Goal: Information Seeking & Learning: Learn about a topic

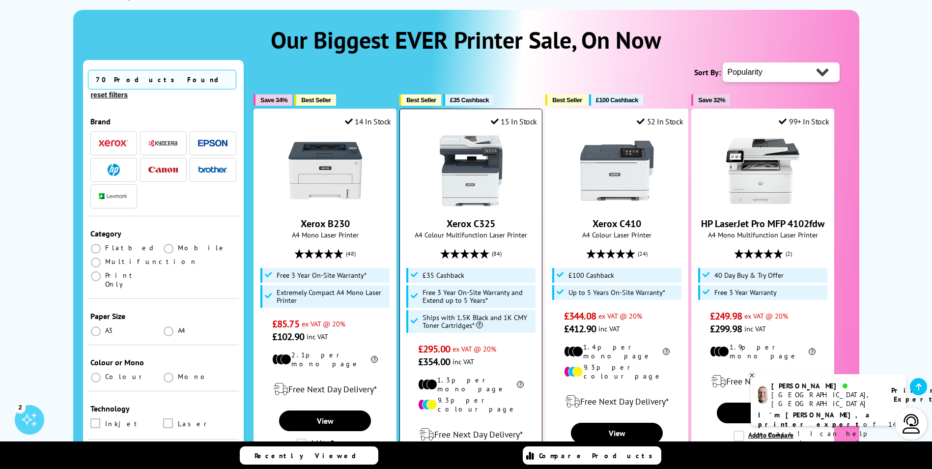
scroll to position [135, 0]
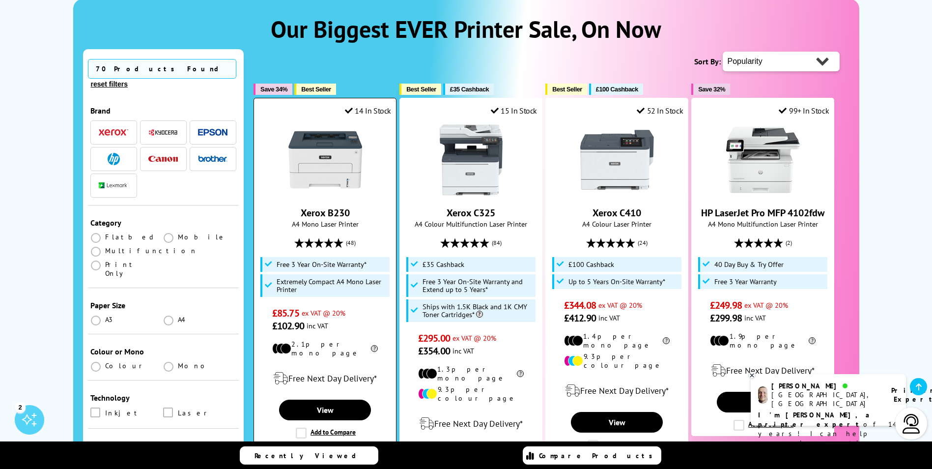
click at [277, 264] on span "Free 3 Year On-Site Warranty*" at bounding box center [322, 265] width 90 height 8
click at [363, 266] on span "Free 3 Year On-Site Warranty*" at bounding box center [322, 265] width 90 height 8
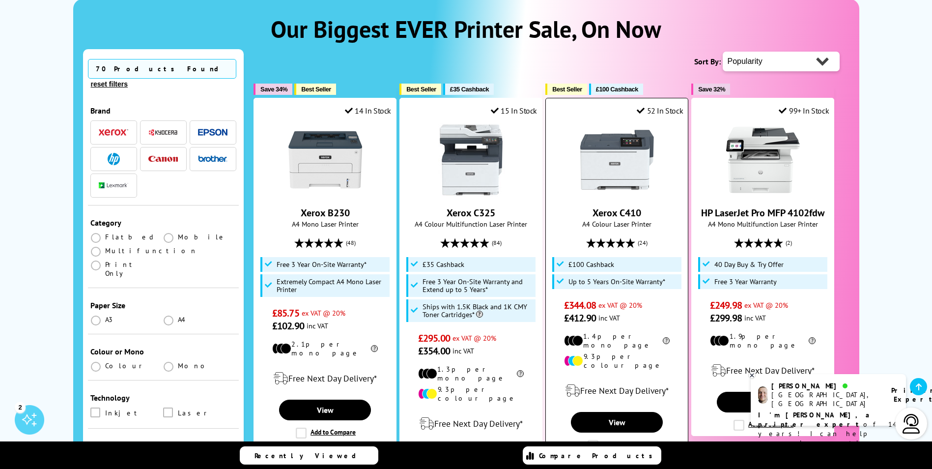
click at [608, 145] on img at bounding box center [618, 160] width 74 height 74
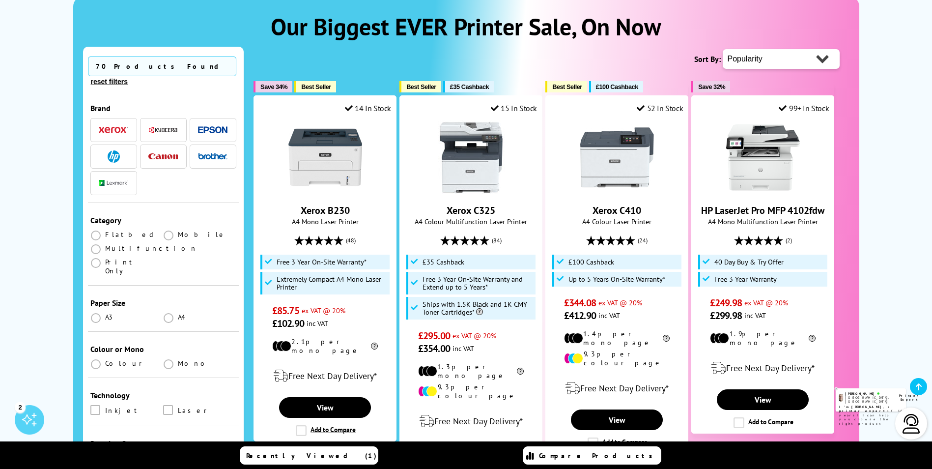
scroll to position [135, 0]
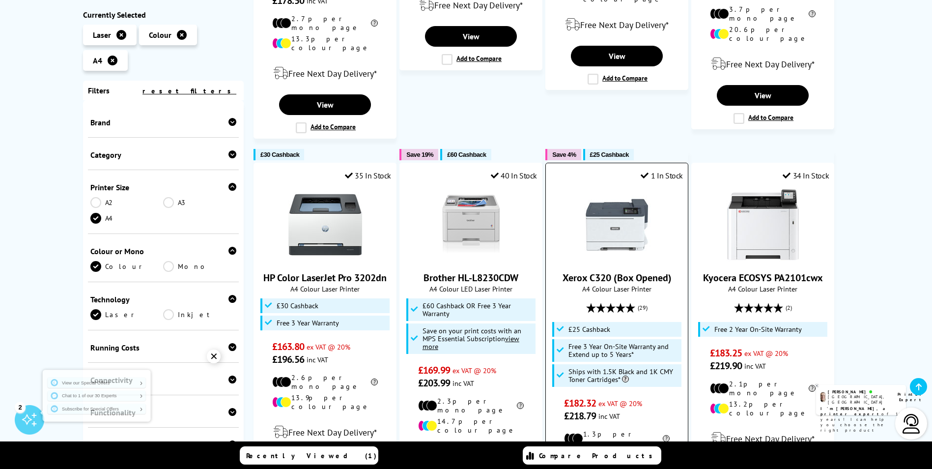
scroll to position [836, 0]
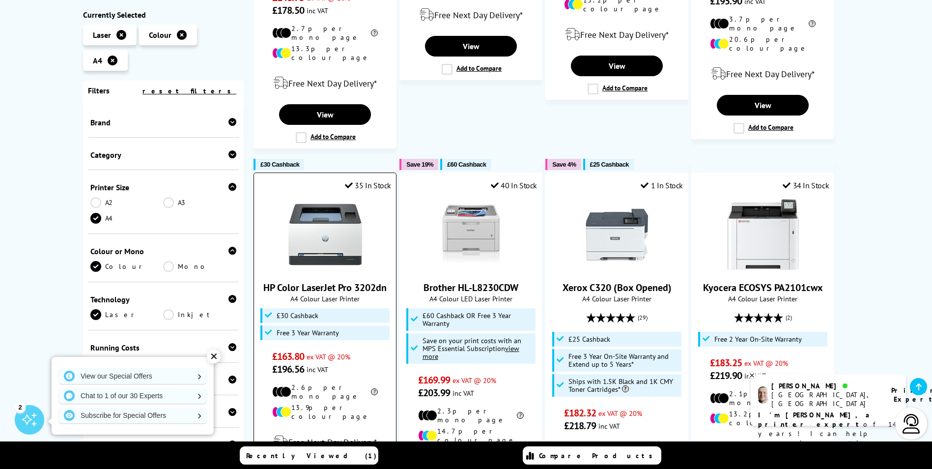
click at [317, 281] on link "HP Color LaserJet Pro 3202dn" at bounding box center [324, 287] width 123 height 13
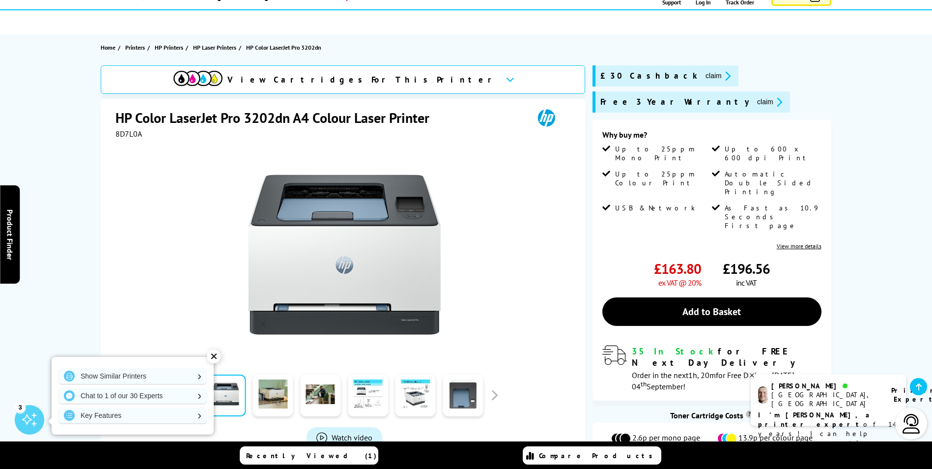
scroll to position [49, 0]
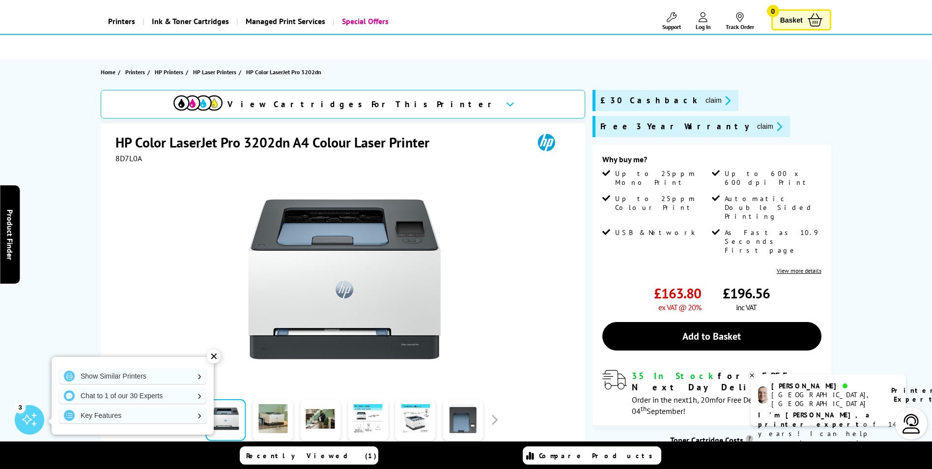
click at [816, 267] on link "View more details" at bounding box center [799, 270] width 45 height 7
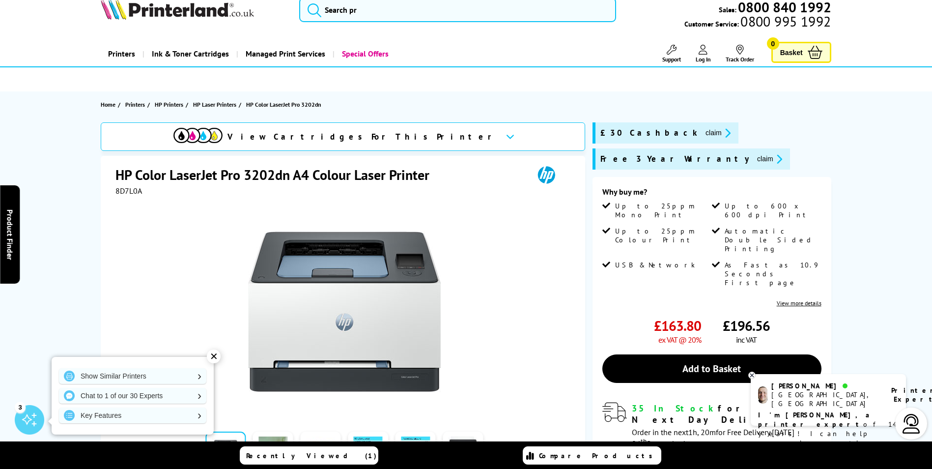
scroll to position [0, 0]
